Goal: Complete application form: Complete application form

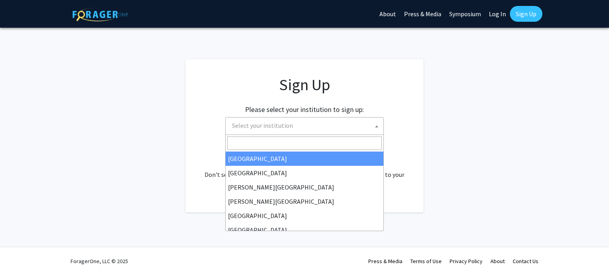
click at [270, 125] on span "Select your institution" at bounding box center [262, 126] width 61 height 8
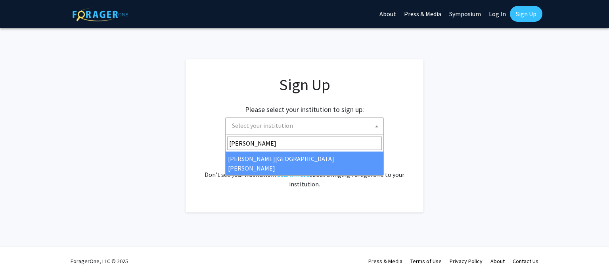
type input "[PERSON_NAME]"
select select "1"
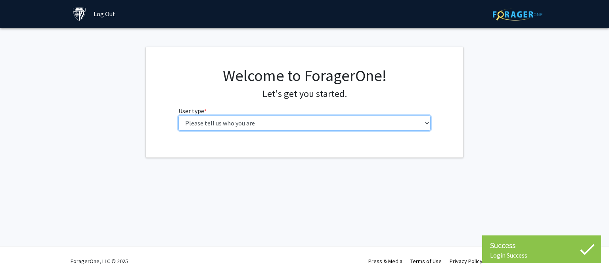
click at [253, 122] on select "Please tell us who you are Undergraduate Student Master's Student Doctoral Cand…" at bounding box center [304, 123] width 252 height 15
select select "3: doc"
click at [178, 116] on select "Please tell us who you are Undergraduate Student Master's Student Doctoral Cand…" at bounding box center [304, 123] width 252 height 15
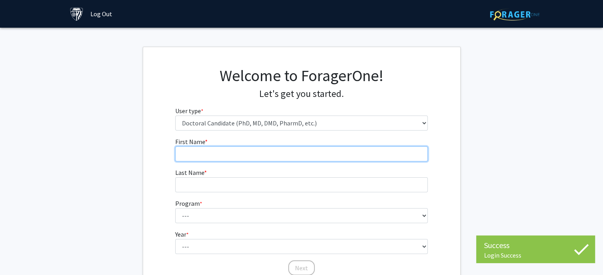
drag, startPoint x: 246, startPoint y: 129, endPoint x: 227, endPoint y: 157, distance: 33.6
click at [227, 157] on input "First Name * required" at bounding box center [301, 154] width 252 height 15
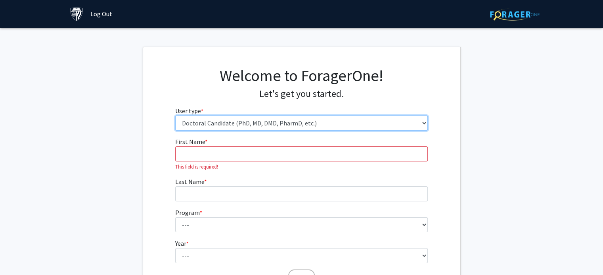
click at [227, 124] on select "Please tell us who you are Undergraduate Student Master's Student Doctoral Cand…" at bounding box center [301, 123] width 252 height 15
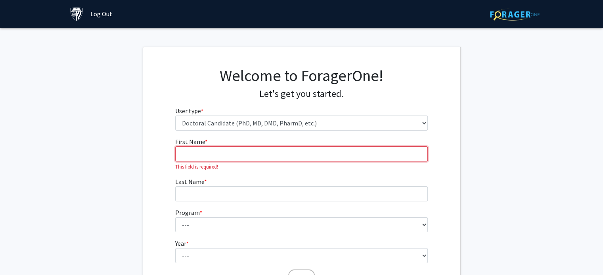
click at [222, 153] on input "First Name * required" at bounding box center [301, 154] width 252 height 15
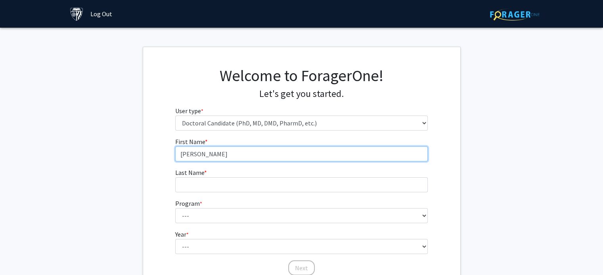
type input "Meredith"
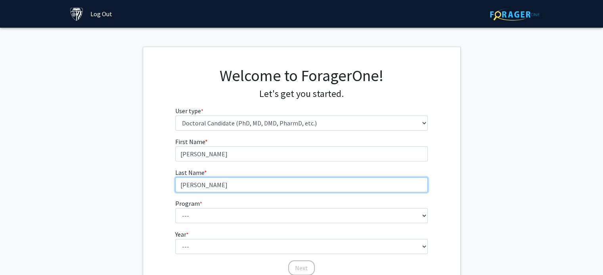
type input "Denney"
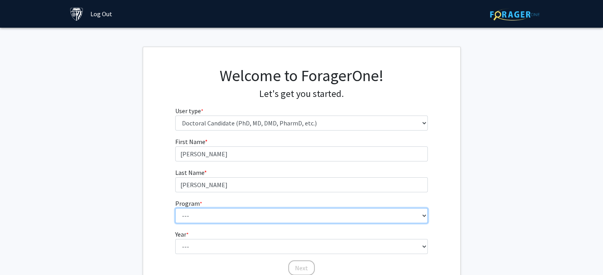
click at [190, 222] on select "--- Adult-Gerontological Acute Care Nurse Practitioner Adult-Gerontological Cri…" at bounding box center [301, 215] width 252 height 15
select select "41: 44"
click at [175, 208] on select "--- Adult-Gerontological Acute Care Nurse Practitioner Adult-Gerontological Cri…" at bounding box center [301, 215] width 252 height 15
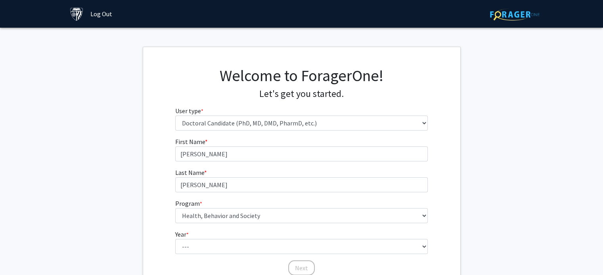
click at [162, 225] on div "First Name * required Meredith Last Name * required Denney Program * required -…" at bounding box center [301, 206] width 317 height 139
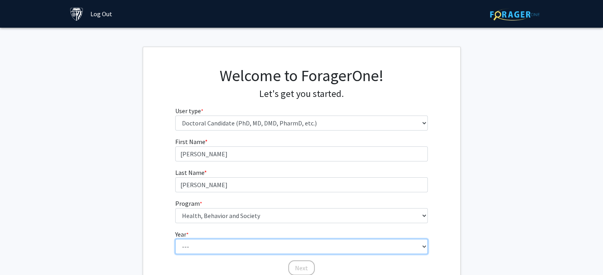
click at [197, 248] on select "--- First Year Second Year Third Year Fourth Year Fifth Year Sixth Year Seventh…" at bounding box center [301, 246] width 252 height 15
select select "3: third_year"
click at [175, 239] on select "--- First Year Second Year Third Year Fourth Year Fifth Year Sixth Year Seventh…" at bounding box center [301, 246] width 252 height 15
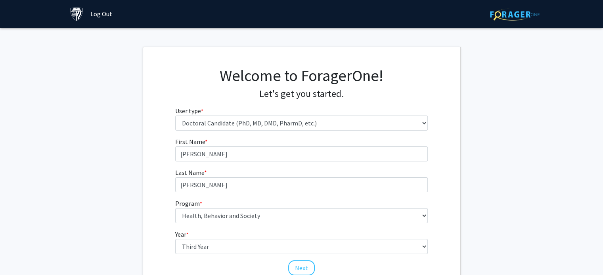
click at [162, 165] on div "First Name * required Meredith Last Name * required Denney Program * required -…" at bounding box center [301, 206] width 317 height 139
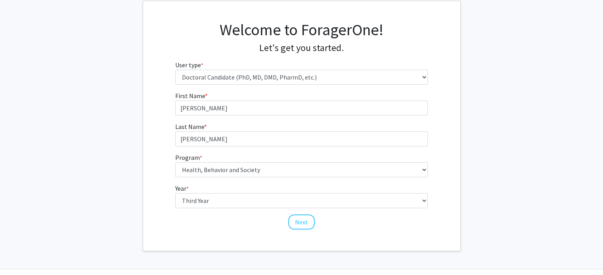
scroll to position [47, 0]
click at [301, 221] on button "Next" at bounding box center [301, 221] width 27 height 15
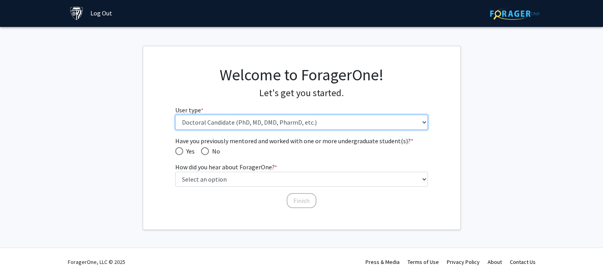
click at [229, 120] on select "Please tell us who you are Undergraduate Student Master's Student Doctoral Cand…" at bounding box center [301, 122] width 252 height 15
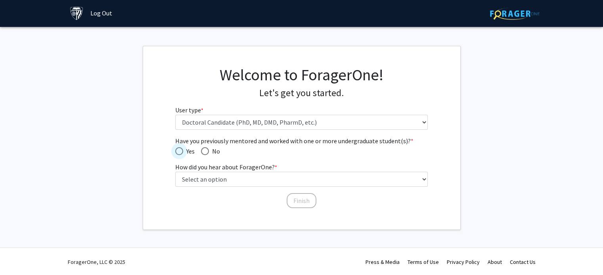
click at [180, 149] on span "Have you previously mentored and worked with one or more undergraduate student(…" at bounding box center [179, 151] width 8 height 8
click at [180, 149] on input "Yes" at bounding box center [179, 151] width 8 height 8
radio input "true"
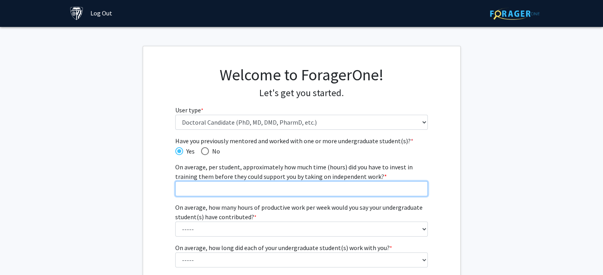
click at [216, 187] on input "On average, per student, approximately how much time (hours) did you have to in…" at bounding box center [301, 188] width 252 height 15
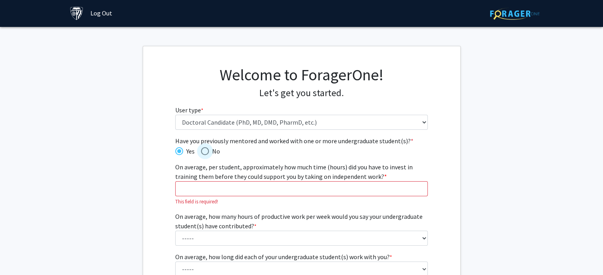
click at [208, 151] on span "Have you previously mentored and worked with one or more undergraduate student(…" at bounding box center [205, 151] width 8 height 8
click at [208, 151] on input "No" at bounding box center [205, 151] width 8 height 8
radio input "true"
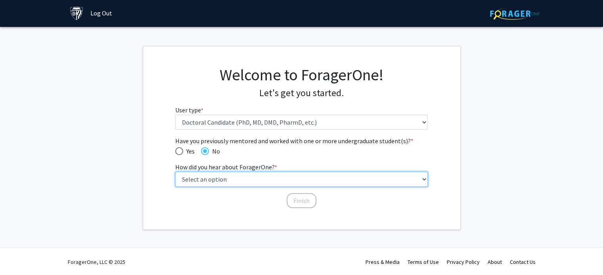
click at [210, 183] on select "Select an option Peer/student recommendation Faculty/staff recommendation Unive…" at bounding box center [301, 179] width 252 height 15
select select "3: university_website"
click at [175, 172] on select "Select an option Peer/student recommendation Faculty/staff recommendation Unive…" at bounding box center [301, 179] width 252 height 15
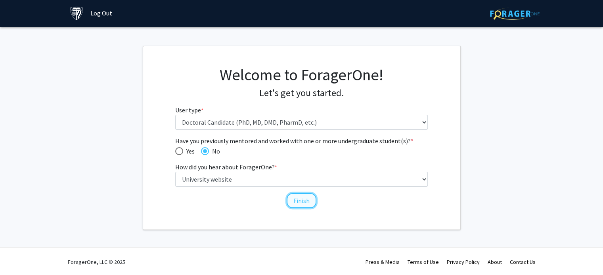
click at [304, 201] on button "Finish" at bounding box center [302, 200] width 30 height 15
